Goal: Transaction & Acquisition: Purchase product/service

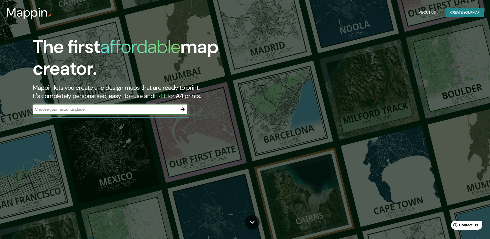
click at [66, 109] on input "text" at bounding box center [105, 109] width 145 height 6
type input "junin"
click at [182, 110] on icon "button" at bounding box center [183, 109] width 6 height 6
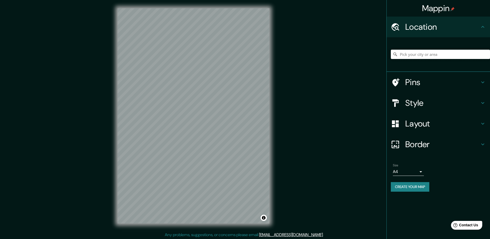
click at [416, 55] on input "Pick your city or area" at bounding box center [440, 54] width 99 height 9
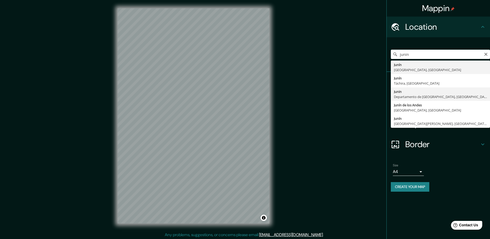
type input "Junin, [GEOGRAPHIC_DATA], [GEOGRAPHIC_DATA]"
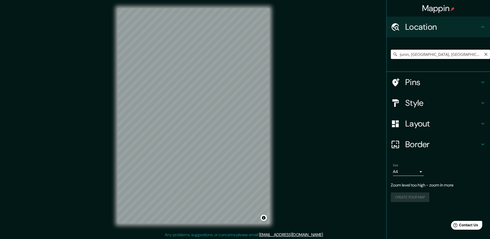
click at [443, 54] on input "Junin, [GEOGRAPHIC_DATA], [GEOGRAPHIC_DATA]" at bounding box center [440, 54] width 99 height 9
click at [470, 55] on input "Junin, [GEOGRAPHIC_DATA], [GEOGRAPHIC_DATA]" at bounding box center [440, 54] width 99 height 9
click at [394, 52] on icon at bounding box center [395, 54] width 5 height 5
click at [395, 53] on icon at bounding box center [395, 54] width 5 height 5
click at [401, 53] on input "Junin, [GEOGRAPHIC_DATA], [GEOGRAPHIC_DATA]" at bounding box center [440, 54] width 99 height 9
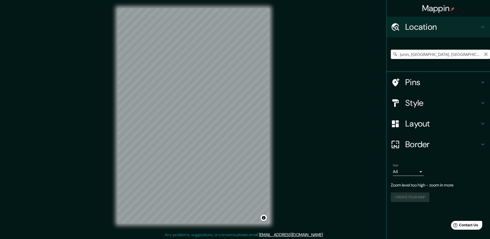
click at [487, 54] on icon "Clear" at bounding box center [486, 54] width 4 height 4
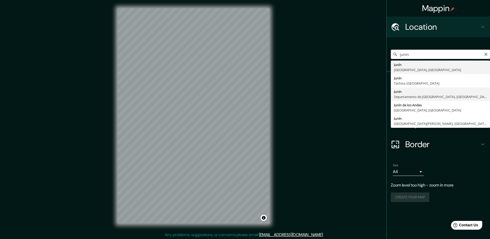
scroll to position [1, 0]
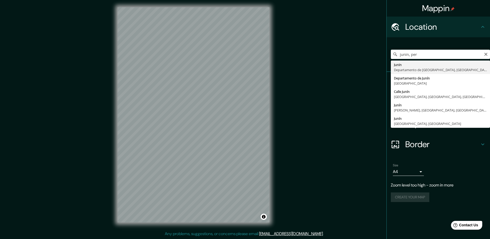
type input "Junin, [GEOGRAPHIC_DATA], [GEOGRAPHIC_DATA]"
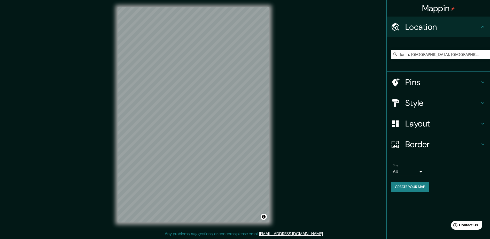
click at [407, 82] on h4 "Pins" at bounding box center [443, 82] width 74 height 10
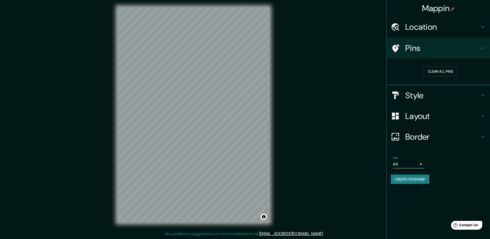
click at [410, 46] on h4 "Pins" at bounding box center [443, 48] width 74 height 10
click at [418, 96] on h4 "Style" at bounding box center [443, 95] width 74 height 10
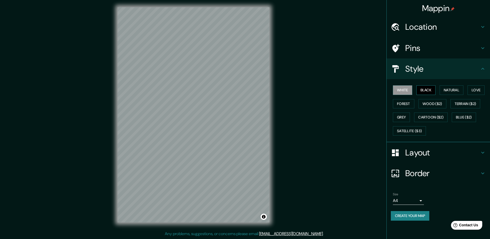
click at [428, 89] on button "Black" at bounding box center [426, 90] width 19 height 10
click at [403, 87] on button "White" at bounding box center [402, 90] width 19 height 10
click at [406, 131] on button "Satellite ($3)" at bounding box center [409, 131] width 33 height 10
click at [403, 118] on button "Grey" at bounding box center [401, 117] width 17 height 10
click at [429, 117] on button "Cartoon ($2)" at bounding box center [431, 117] width 34 height 10
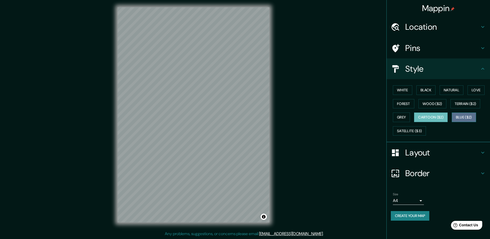
click at [467, 117] on button "Blue ($2)" at bounding box center [464, 117] width 24 height 10
click at [465, 103] on button "Terrain ($2)" at bounding box center [466, 104] width 30 height 10
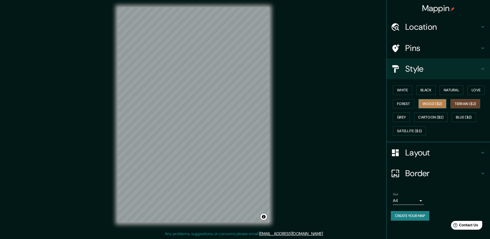
click at [430, 104] on button "Wood ($2)" at bounding box center [433, 104] width 28 height 10
click at [404, 104] on button "Forest" at bounding box center [403, 104] width 21 height 10
click at [429, 103] on button "Wood ($2)" at bounding box center [433, 104] width 28 height 10
click at [401, 103] on button "Forest" at bounding box center [403, 104] width 21 height 10
click at [481, 153] on icon at bounding box center [483, 152] width 6 height 6
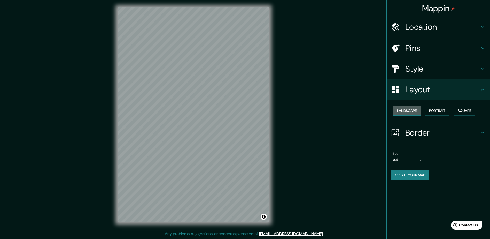
click at [413, 109] on button "Landscape" at bounding box center [407, 111] width 28 height 10
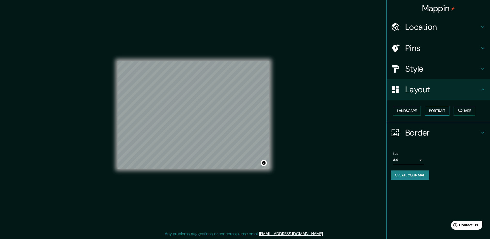
click at [445, 113] on button "Portrait" at bounding box center [437, 111] width 25 height 10
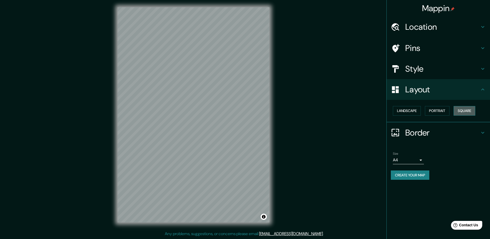
click at [468, 112] on button "Square" at bounding box center [465, 111] width 22 height 10
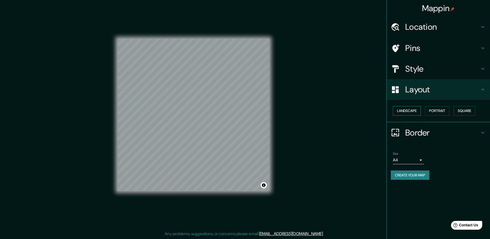
click at [408, 109] on button "Landscape" at bounding box center [407, 111] width 28 height 10
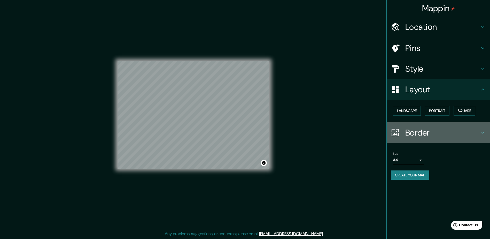
click at [474, 134] on h4 "Border" at bounding box center [443, 132] width 74 height 10
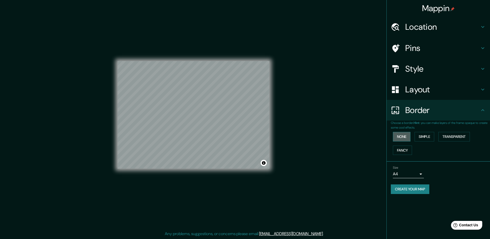
click at [400, 135] on button "None" at bounding box center [402, 137] width 18 height 10
click at [426, 135] on button "Simple" at bounding box center [425, 137] width 20 height 10
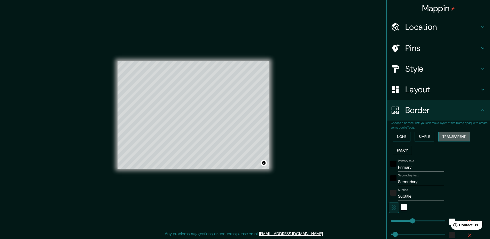
click at [445, 136] on button "Transparent" at bounding box center [455, 137] width 32 height 10
click at [395, 152] on button "Fancy" at bounding box center [402, 151] width 19 height 10
click at [398, 138] on button "None" at bounding box center [402, 137] width 18 height 10
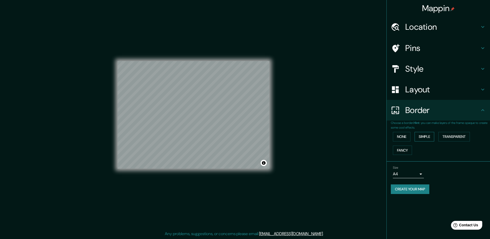
click at [427, 137] on button "Simple" at bounding box center [425, 137] width 20 height 10
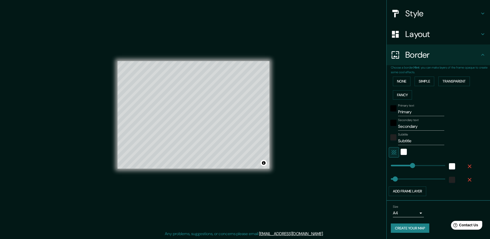
scroll to position [0, 0]
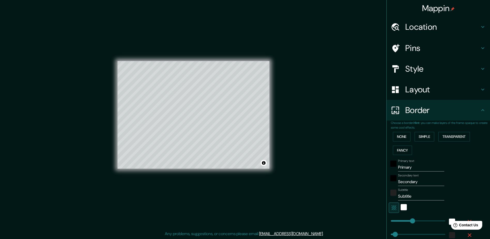
click at [311, 83] on div "Mappin Location [GEOGRAPHIC_DATA], [GEOGRAPHIC_DATA], [GEOGRAPHIC_DATA] Pins St…" at bounding box center [245, 119] width 490 height 240
click at [281, 30] on div "Mappin Location [GEOGRAPHIC_DATA], [GEOGRAPHIC_DATA], [GEOGRAPHIC_DATA] Pins St…" at bounding box center [245, 119] width 490 height 240
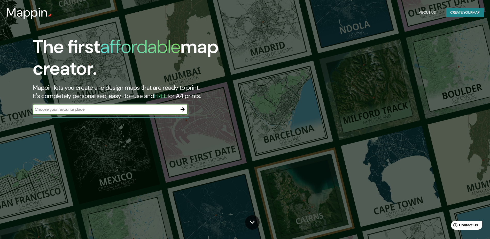
click at [78, 108] on input "text" at bounding box center [105, 109] width 145 height 6
type input "lima"
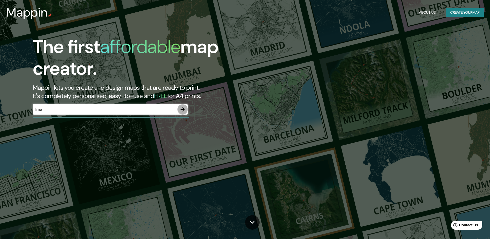
click at [184, 109] on icon "button" at bounding box center [183, 109] width 4 height 4
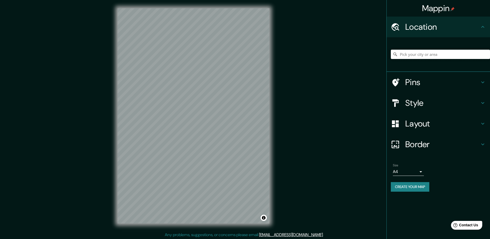
click at [411, 55] on input "Pick your city or area" at bounding box center [440, 54] width 99 height 9
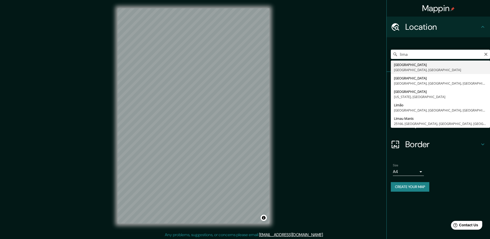
type input "Lima, Provincia de Lima, Perú"
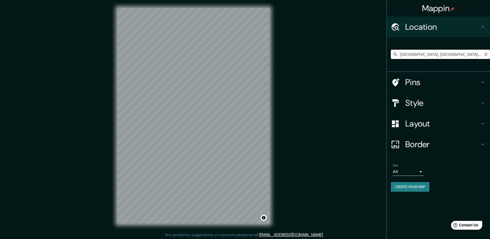
click at [485, 54] on icon "Clear" at bounding box center [486, 54] width 4 height 4
click at [444, 55] on input "Pick your city or area" at bounding box center [440, 54] width 99 height 9
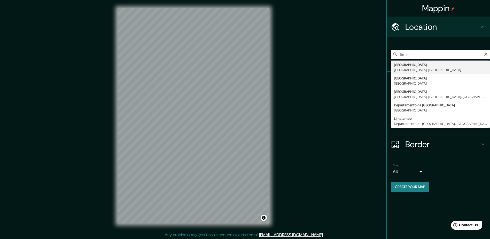
type input "Lima, Provincia de Lima, Perú"
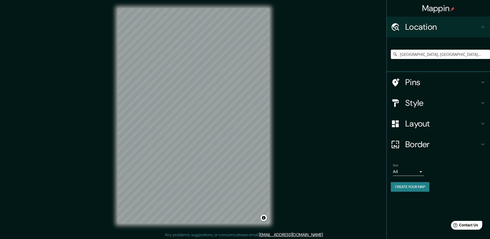
click at [417, 105] on h4 "Style" at bounding box center [443, 103] width 74 height 10
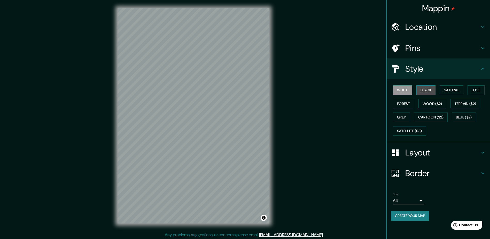
click at [425, 90] on button "Black" at bounding box center [426, 90] width 19 height 10
click at [449, 90] on button "Natural" at bounding box center [452, 90] width 24 height 10
click at [427, 90] on button "Black" at bounding box center [426, 90] width 19 height 10
click at [457, 89] on button "Natural" at bounding box center [452, 90] width 24 height 10
click at [477, 89] on button "Love" at bounding box center [476, 90] width 17 height 10
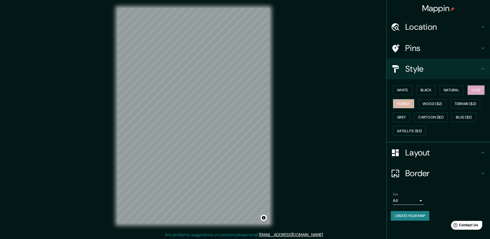
click at [403, 103] on button "Forest" at bounding box center [403, 104] width 21 height 10
click at [432, 103] on button "Wood ($2)" at bounding box center [433, 104] width 28 height 10
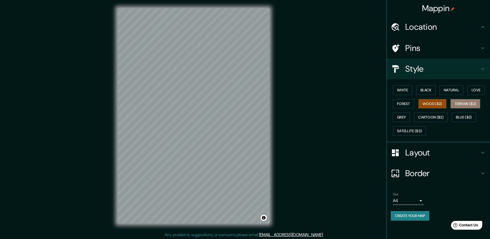
click at [463, 102] on button "Terrain ($2)" at bounding box center [466, 104] width 30 height 10
click at [398, 116] on button "Grey" at bounding box center [401, 117] width 17 height 10
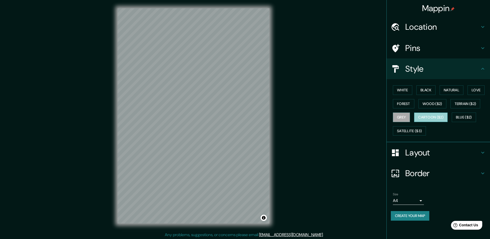
click at [427, 117] on button "Cartoon ($2)" at bounding box center [431, 117] width 34 height 10
click at [462, 116] on button "Blue ($2)" at bounding box center [464, 117] width 24 height 10
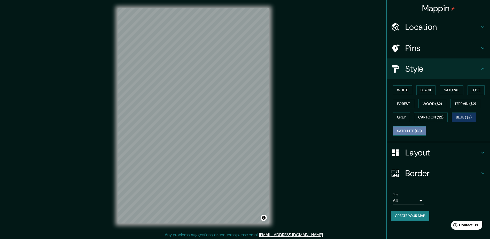
click at [408, 131] on button "Satellite ($3)" at bounding box center [409, 131] width 33 height 10
click at [467, 118] on button "Blue ($2)" at bounding box center [464, 117] width 24 height 10
click at [400, 101] on button "Forest" at bounding box center [403, 104] width 21 height 10
click at [420, 153] on h4 "Layout" at bounding box center [443, 152] width 74 height 10
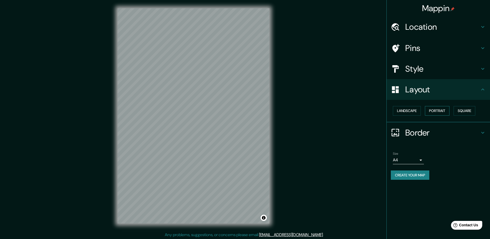
click at [436, 110] on button "Portrait" at bounding box center [437, 111] width 25 height 10
click at [408, 109] on button "Landscape" at bounding box center [407, 111] width 28 height 10
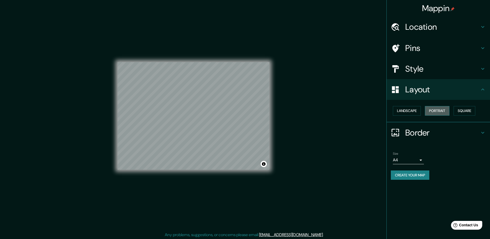
click at [443, 111] on button "Portrait" at bounding box center [437, 111] width 25 height 10
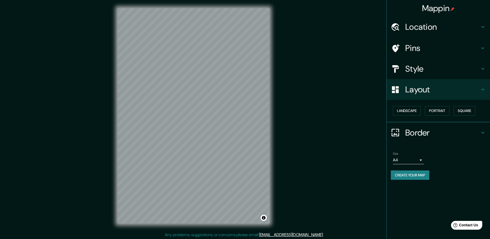
click at [483, 133] on icon at bounding box center [483, 133] width 3 height 2
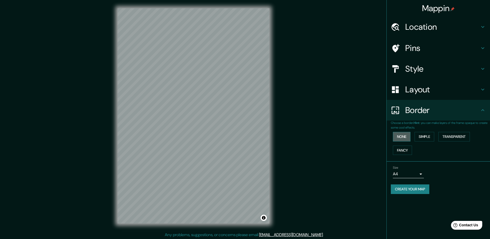
click at [401, 136] on button "None" at bounding box center [402, 137] width 18 height 10
click at [426, 136] on button "Simple" at bounding box center [425, 137] width 20 height 10
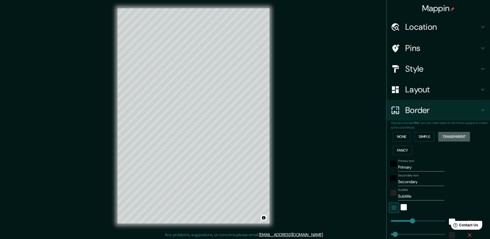
click at [449, 137] on button "Transparent" at bounding box center [455, 137] width 32 height 10
click at [400, 148] on button "Fancy" at bounding box center [402, 151] width 19 height 10
click at [447, 135] on button "Transparent" at bounding box center [455, 137] width 32 height 10
drag, startPoint x: 394, startPoint y: 166, endPoint x: 409, endPoint y: 166, distance: 14.2
click at [409, 166] on input "Primary" at bounding box center [421, 167] width 46 height 8
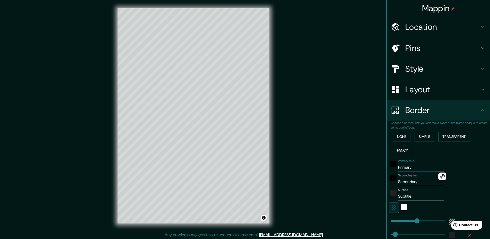
type input "l"
type input "282"
type input "47"
type input "li"
type input "282"
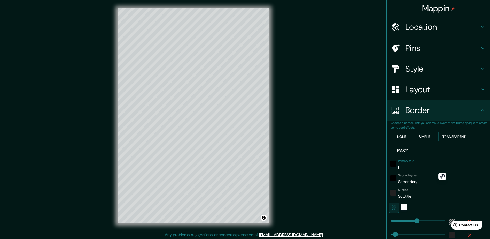
type input "47"
type input "lim"
type input "282"
type input "47"
type input "lima"
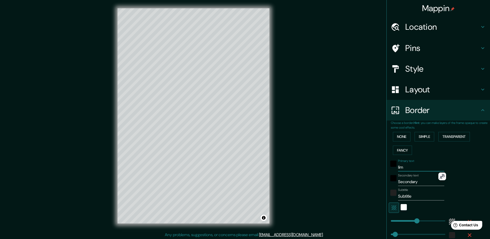
type input "282"
type input "47"
type input "lima"
drag, startPoint x: 395, startPoint y: 182, endPoint x: 415, endPoint y: 182, distance: 20.2
click at [415, 182] on input "Secondary" at bounding box center [421, 182] width 46 height 8
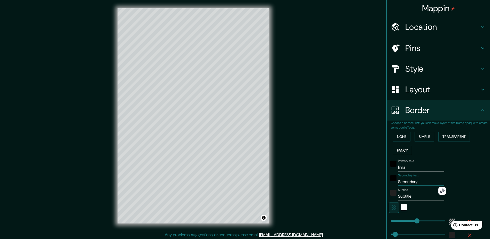
type input "c"
type input "282"
type input "47"
type input "ci"
type input "282"
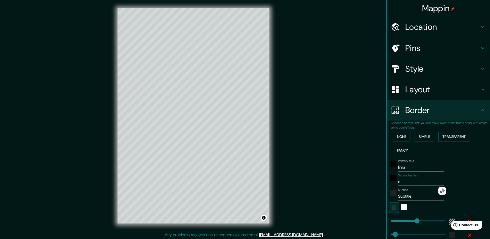
type input "47"
type input "ciu"
type input "282"
type input "47"
type input "ciud"
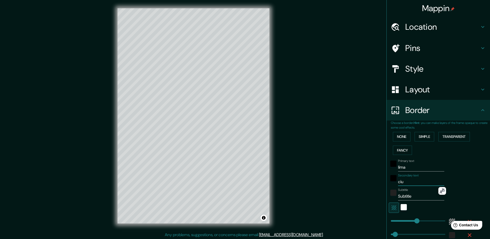
type input "282"
type input "47"
type input "ciuda"
type input "282"
type input "47"
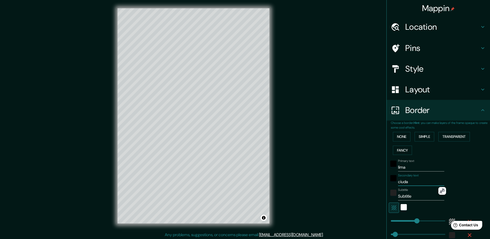
type input "ciudad"
type input "282"
type input "47"
type input "ciudad"
drag, startPoint x: 395, startPoint y: 196, endPoint x: 418, endPoint y: 200, distance: 23.0
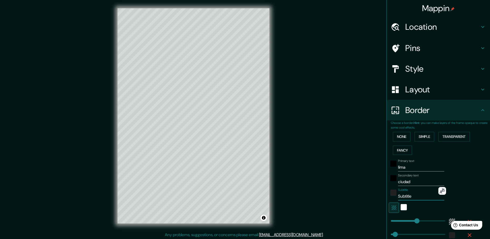
click at [418, 200] on input "Subtitle" at bounding box center [421, 196] width 46 height 8
type input "d"
type input "282"
type input "47"
type input "de"
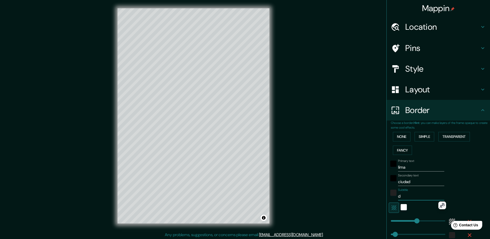
type input "282"
type input "47"
type input "de"
type input "282"
type input "47"
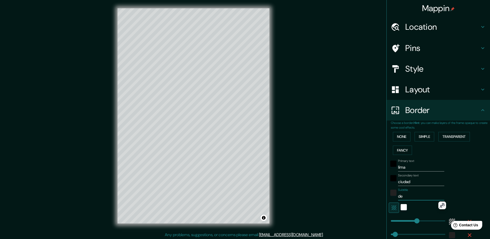
type input "de l"
type input "282"
type input "47"
type input "de lo"
type input "282"
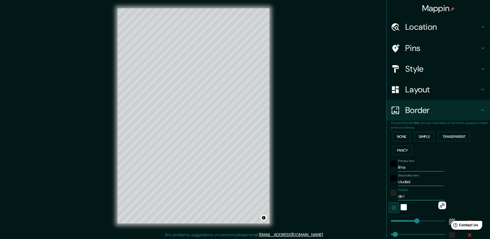
type input "47"
type input "de los"
type input "282"
type input "47"
type input "de los"
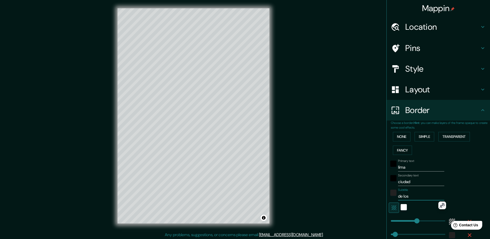
type input "282"
type input "47"
type input "de los r"
type input "282"
type input "47"
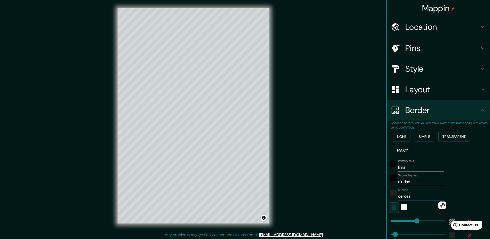
type input "de los re"
type input "282"
type input "47"
type input "de los rey"
type input "282"
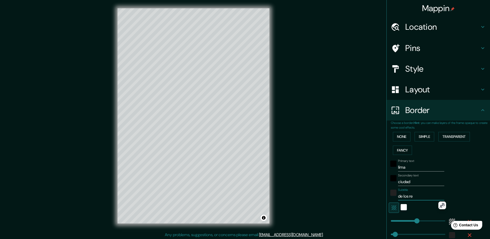
type input "47"
type input "de los reye"
type input "282"
type input "47"
type input "de los reyes"
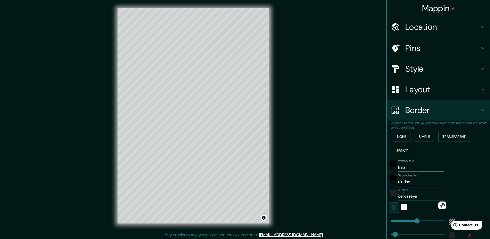
type input "282"
type input "47"
click at [409, 196] on input "de los reyes" at bounding box center [421, 196] width 46 height 8
type input "de los Reyes"
type input "282"
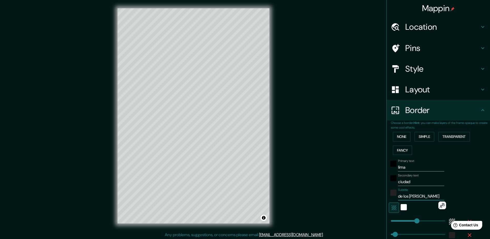
type input "47"
type input "de los Reyes"
type input "148"
drag, startPoint x: 414, startPoint y: 220, endPoint x: 401, endPoint y: 220, distance: 12.7
type input "47"
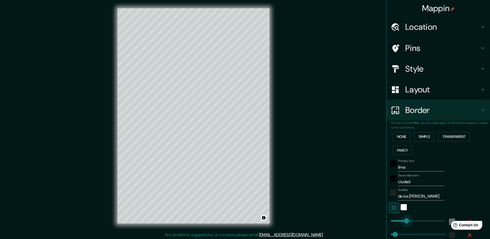
type input "265"
drag, startPoint x: 401, startPoint y: 220, endPoint x: 412, endPoint y: 219, distance: 10.9
type input "47"
type input "327"
drag, startPoint x: 412, startPoint y: 219, endPoint x: 417, endPoint y: 219, distance: 5.7
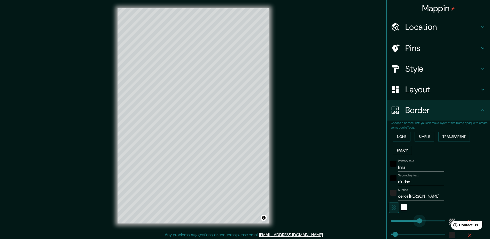
type input "47"
type input "262"
drag, startPoint x: 417, startPoint y: 219, endPoint x: 411, endPoint y: 220, distance: 6.2
type input "103"
drag, startPoint x: 392, startPoint y: 233, endPoint x: 397, endPoint y: 233, distance: 4.7
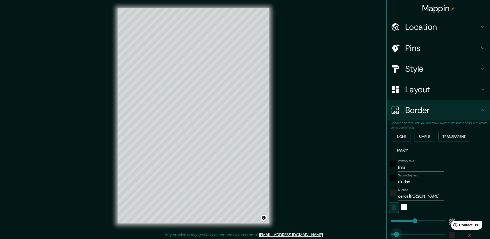
type input "56"
drag, startPoint x: 397, startPoint y: 233, endPoint x: 392, endPoint y: 233, distance: 4.9
type input "36"
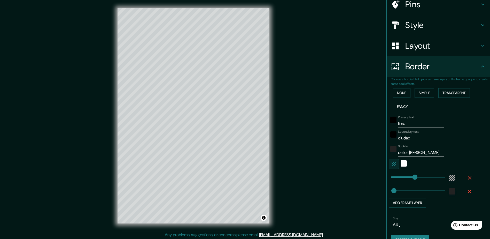
scroll to position [55, 0]
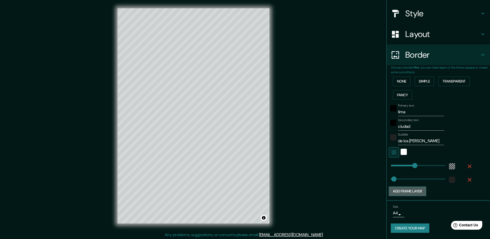
click at [413, 192] on button "Add frame layer" at bounding box center [407, 191] width 37 height 10
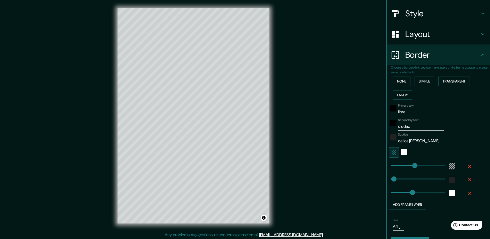
type input "235"
type input "165"
type input "235"
type input "234"
click at [405, 206] on button "Add frame layer" at bounding box center [407, 205] width 37 height 10
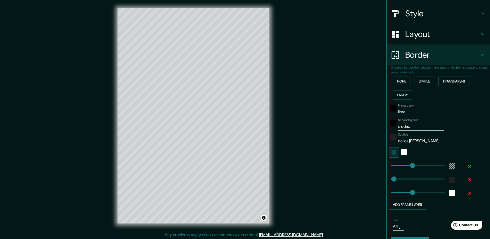
type input "235"
type input "106"
type input "235"
type input "73"
type input "235"
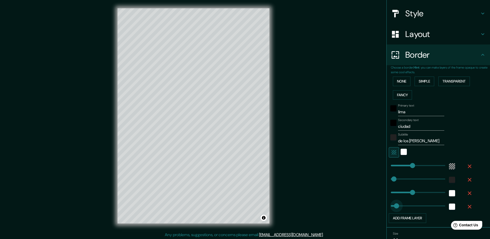
type input "0"
drag, startPoint x: 393, startPoint y: 205, endPoint x: 385, endPoint y: 205, distance: 8.0
click at [398, 216] on button "Add frame layer" at bounding box center [407, 218] width 37 height 10
type input "235"
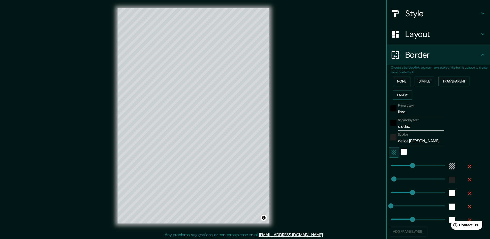
click at [466, 219] on html "Help Contact Us" at bounding box center [464, 224] width 40 height 11
click at [467, 205] on icon "button" at bounding box center [470, 206] width 6 height 6
click at [467, 167] on icon "button" at bounding box center [470, 166] width 6 height 6
type input "235"
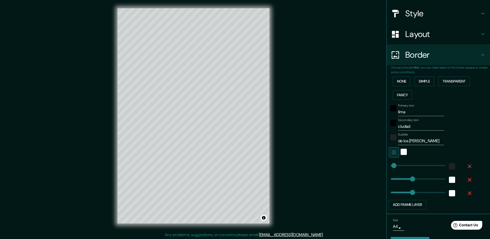
click at [467, 178] on icon "button" at bounding box center [470, 180] width 6 height 6
type input "235"
click at [468, 179] on icon "button" at bounding box center [470, 180] width 4 height 4
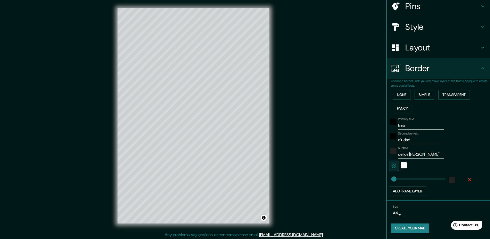
scroll to position [42, 0]
click at [468, 179] on icon "button" at bounding box center [470, 180] width 4 height 4
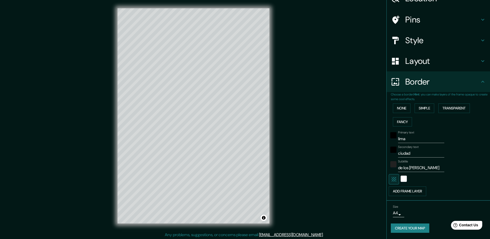
scroll to position [28, 0]
click at [400, 120] on button "Fancy" at bounding box center [402, 122] width 19 height 10
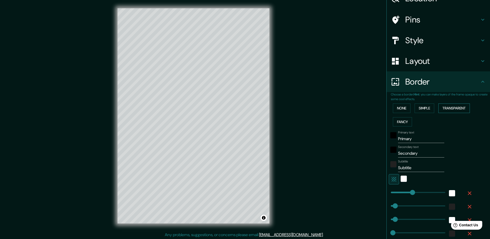
click at [449, 109] on button "Transparent" at bounding box center [455, 108] width 32 height 10
click at [409, 140] on input "Primary" at bounding box center [421, 139] width 46 height 8
drag, startPoint x: 409, startPoint y: 139, endPoint x: 391, endPoint y: 139, distance: 18.1
click at [391, 139] on div "Primary text Primary" at bounding box center [431, 137] width 85 height 12
type input "lima"
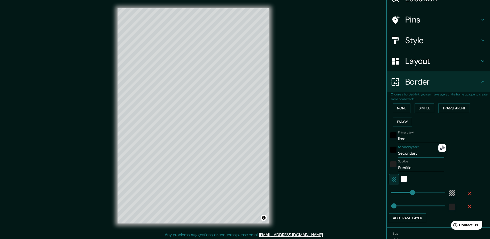
drag, startPoint x: 395, startPoint y: 155, endPoint x: 415, endPoint y: 157, distance: 20.5
click at [415, 157] on input "Secondary" at bounding box center [421, 153] width 46 height 8
type input "ciudad de los reyes"
click at [391, 164] on div "color-222222" at bounding box center [394, 164] width 6 height 6
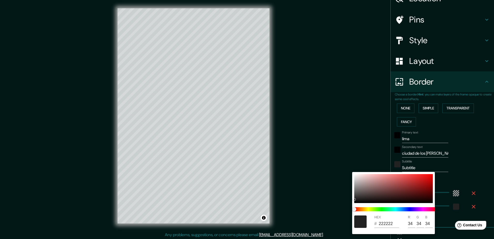
click at [423, 167] on div at bounding box center [247, 119] width 494 height 239
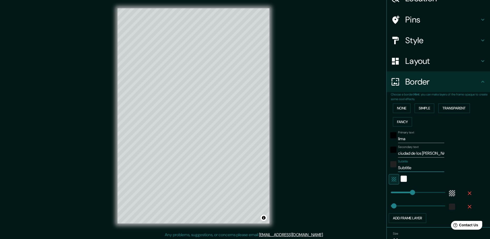
drag, startPoint x: 410, startPoint y: 167, endPoint x: 392, endPoint y: 167, distance: 18.4
click at [392, 167] on div "Subtitle Subtitle" at bounding box center [431, 165] width 85 height 12
type input "Subtitle"
click at [391, 164] on div "color-222222" at bounding box center [394, 164] width 6 height 6
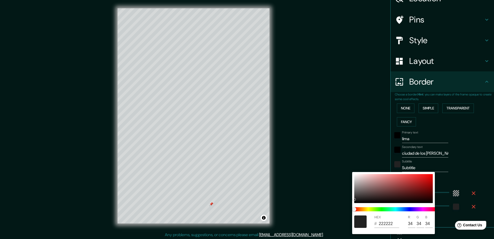
click at [421, 167] on div at bounding box center [247, 119] width 494 height 239
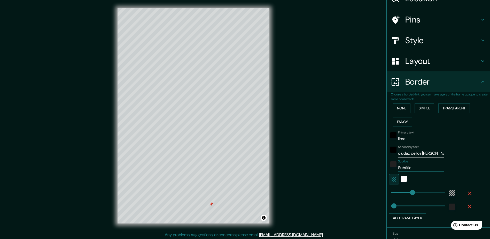
drag, startPoint x: 413, startPoint y: 168, endPoint x: 389, endPoint y: 169, distance: 24.1
click at [389, 169] on div "Subtitle Subtitle" at bounding box center [431, 165] width 85 height 12
click at [212, 203] on div at bounding box center [211, 204] width 4 height 4
click at [391, 135] on div "black" at bounding box center [394, 135] width 6 height 6
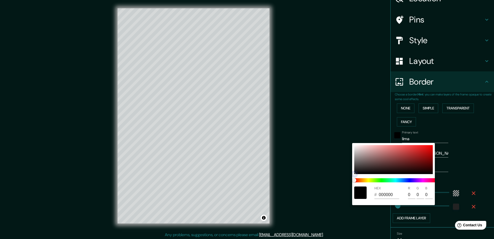
click at [368, 152] on div at bounding box center [393, 159] width 79 height 29
type input "BF9D9D"
type input "191"
type input "157"
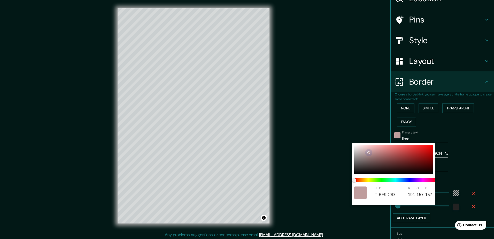
click at [363, 164] on div at bounding box center [393, 159] width 79 height 29
type input "554B4B"
type input "85"
type input "75"
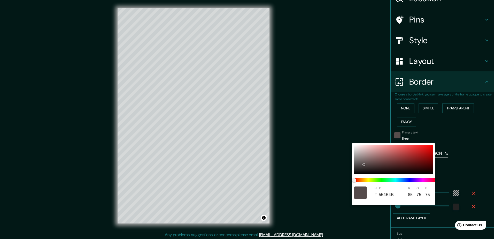
click at [463, 157] on div at bounding box center [247, 119] width 494 height 239
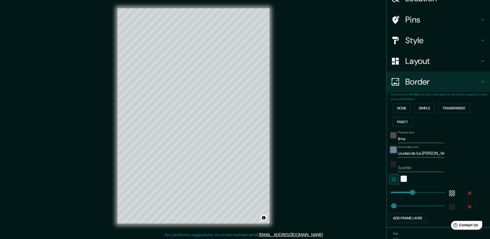
click at [391, 149] on div "black" at bounding box center [394, 150] width 6 height 6
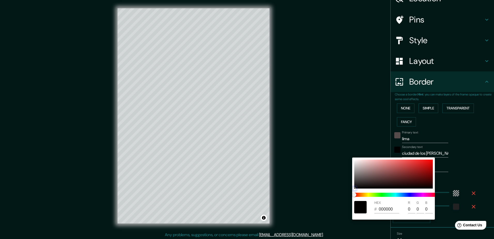
click at [367, 173] on div at bounding box center [393, 173] width 79 height 29
type input "8A7474"
type input "138"
type input "116"
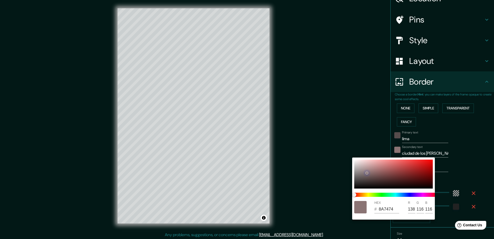
click at [368, 173] on div at bounding box center [393, 173] width 79 height 29
type input "8A7171"
type input "113"
click at [342, 150] on div at bounding box center [247, 119] width 494 height 239
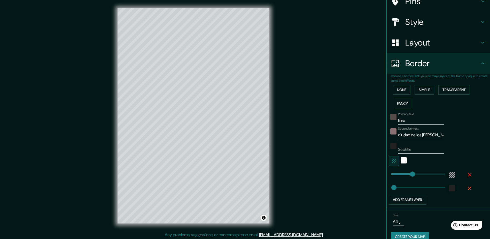
scroll to position [55, 0]
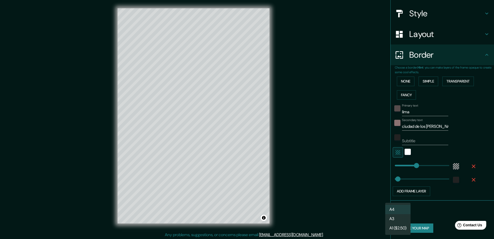
click at [395, 214] on body "Mappin Location Lima, Provincia de Lima, Perú Pins Style Layout Border Choose a…" at bounding box center [247, 119] width 494 height 239
click at [392, 217] on li "A3" at bounding box center [397, 218] width 25 height 9
type input "a4"
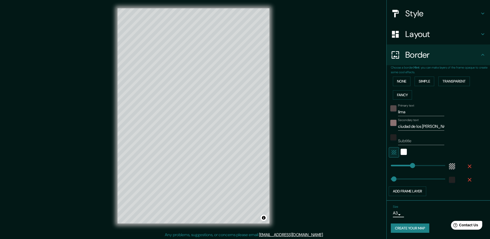
click at [405, 229] on button "Create your map" at bounding box center [410, 228] width 39 height 10
click at [408, 228] on button "Create your map" at bounding box center [410, 228] width 39 height 10
click at [264, 218] on button "Toggle attribution" at bounding box center [264, 218] width 6 height 6
click at [262, 218] on button "Toggle attribution" at bounding box center [264, 218] width 6 height 6
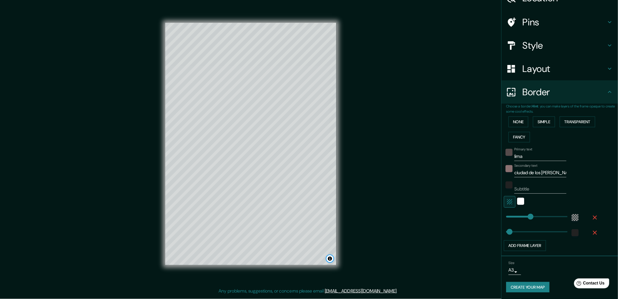
scroll to position [0, 0]
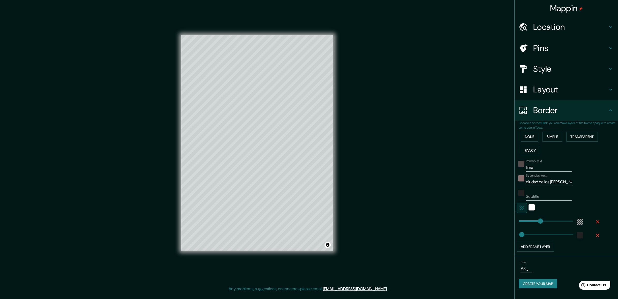
click at [494, 239] on body "Mappin Location Lima, Provincia de Lima, Perú Pins Style Layout Border Choose a…" at bounding box center [309, 149] width 618 height 299
click at [494, 239] on li "A4" at bounding box center [525, 268] width 25 height 9
type input "single"
click at [494, 239] on button "Create your map" at bounding box center [537, 284] width 39 height 10
